Goal: Task Accomplishment & Management: Manage account settings

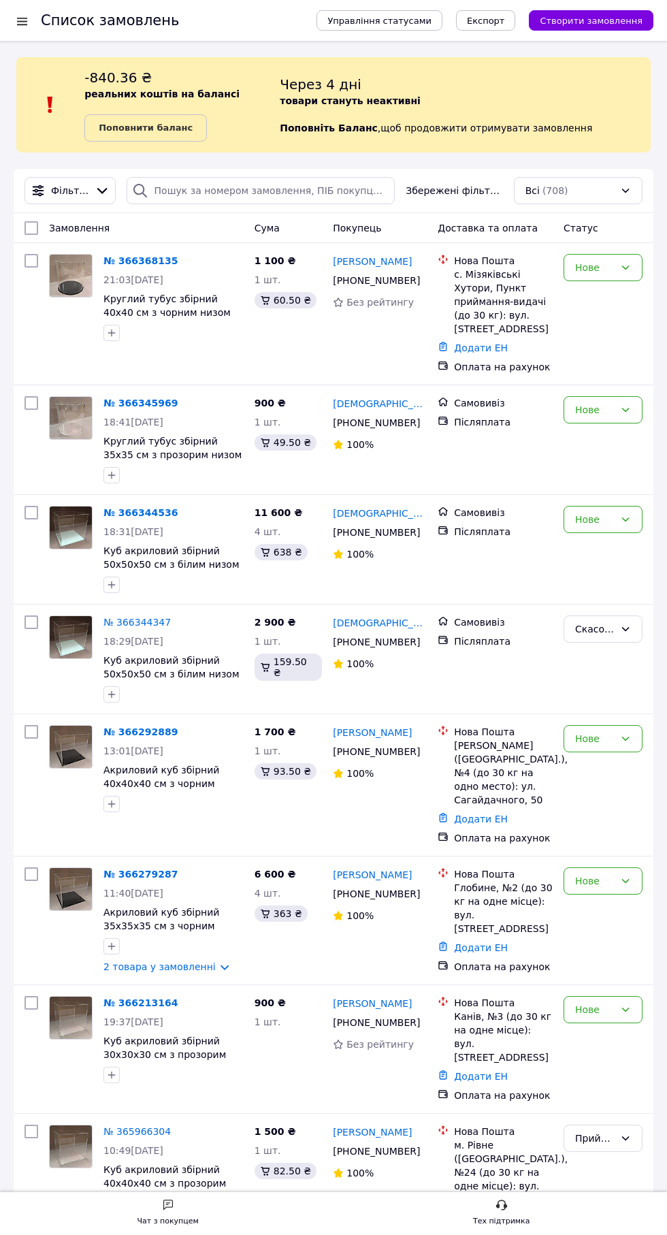
click at [25, 59] on div "-840.36 ₴ реальних коштів на балансі Поповнити баланс Через 4 дні товари станут…" at bounding box center [333, 104] width 635 height 95
click at [22, 25] on div at bounding box center [22, 21] width 17 height 14
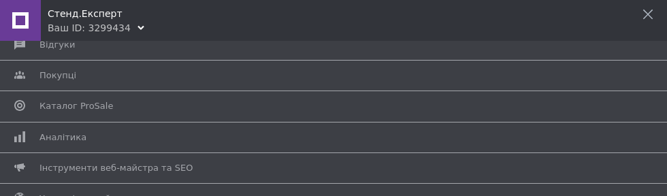
scroll to position [210, 0]
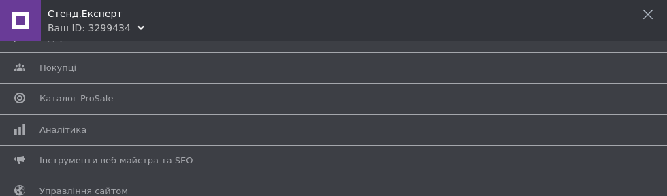
click at [54, 98] on span "Каталог ProSale" at bounding box center [76, 99] width 74 height 12
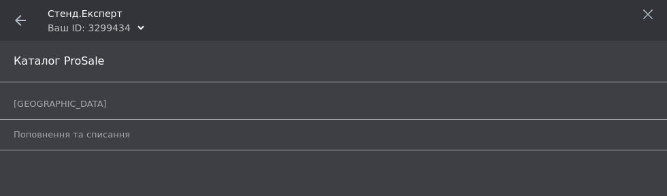
click at [46, 144] on link "Поповнення та списання" at bounding box center [337, 134] width 647 height 23
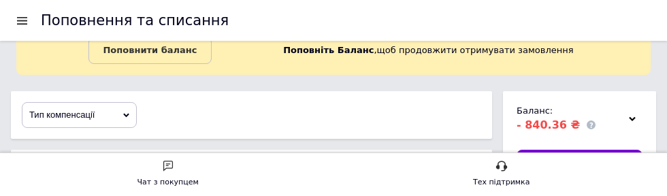
scroll to position [68, 0]
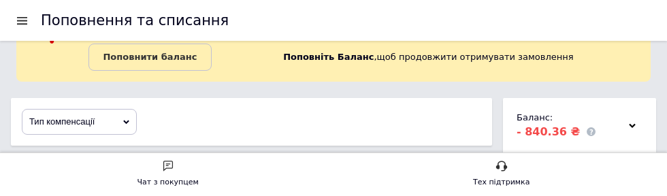
click at [630, 131] on div at bounding box center [632, 125] width 20 height 19
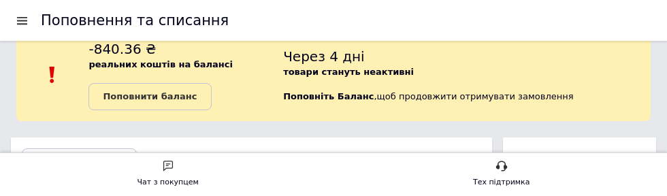
scroll to position [0, 0]
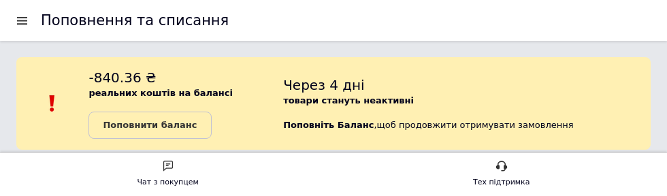
click at [132, 127] on b "Поповнити баланс" at bounding box center [150, 125] width 94 height 10
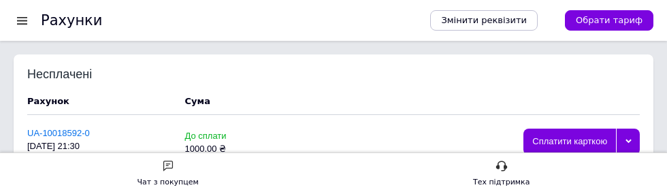
click at [628, 146] on div at bounding box center [628, 142] width 24 height 27
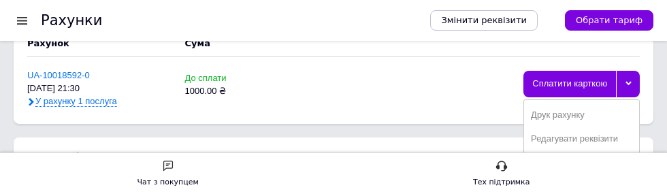
scroll to position [60, 0]
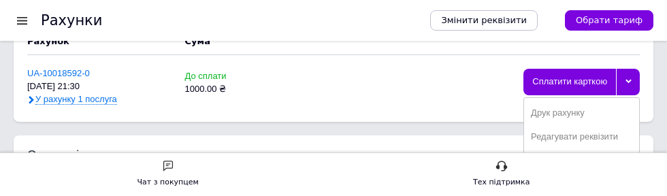
click at [573, 116] on div "Друк рахунку" at bounding box center [581, 113] width 101 height 10
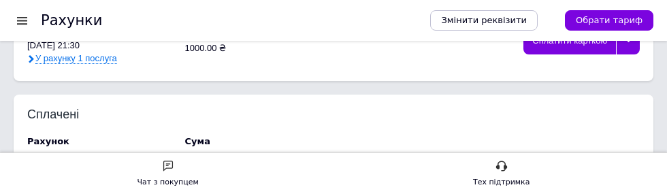
scroll to position [104, 0]
